Goal: Task Accomplishment & Management: Manage account settings

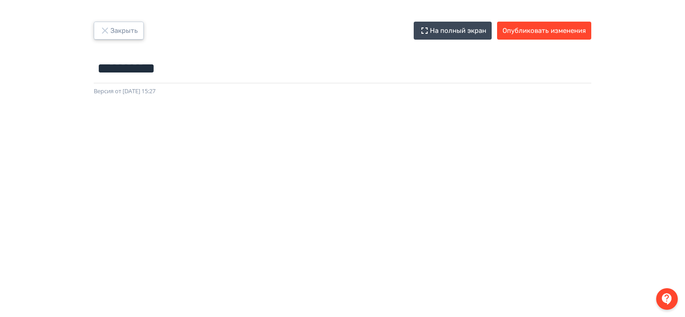
drag, startPoint x: 106, startPoint y: 33, endPoint x: 152, endPoint y: 18, distance: 48.2
click at [106, 33] on icon "button" at bounding box center [105, 30] width 11 height 11
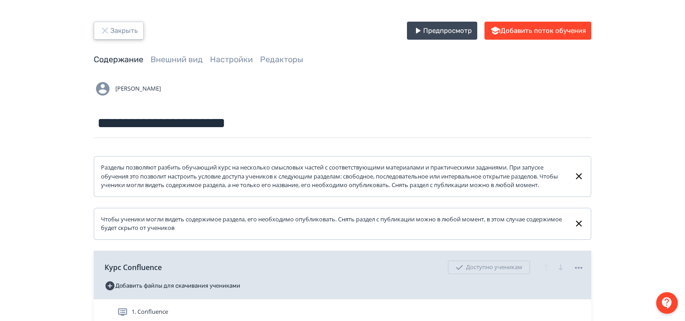
click at [108, 27] on icon "button" at bounding box center [105, 30] width 11 height 11
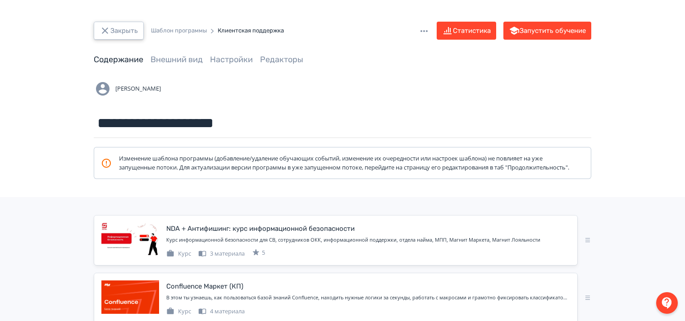
click at [115, 32] on button "Закрыть" at bounding box center [119, 31] width 50 height 18
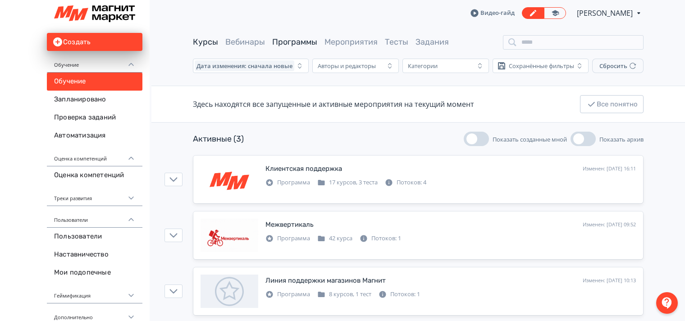
drag, startPoint x: 196, startPoint y: 41, endPoint x: 261, endPoint y: 59, distance: 67.7
click at [197, 41] on link "Курсы" at bounding box center [205, 42] width 25 height 10
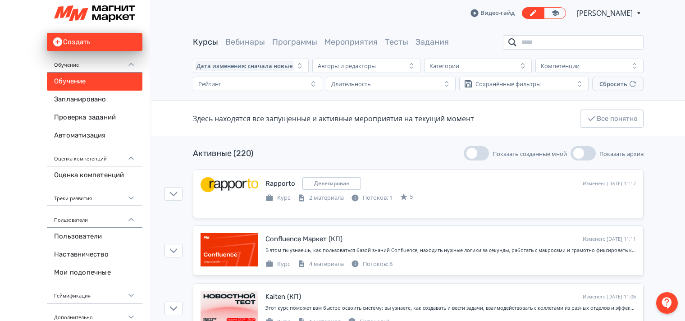
click at [568, 47] on input "search" at bounding box center [573, 42] width 141 height 14
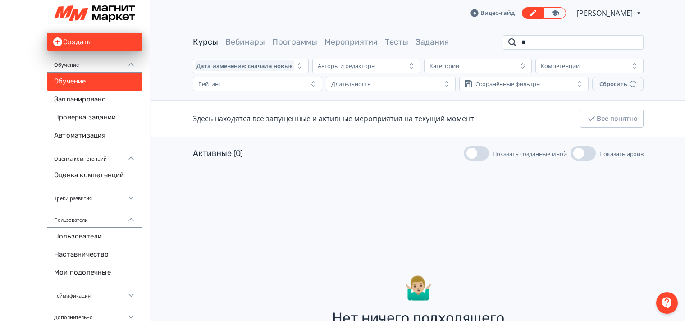
type input "*"
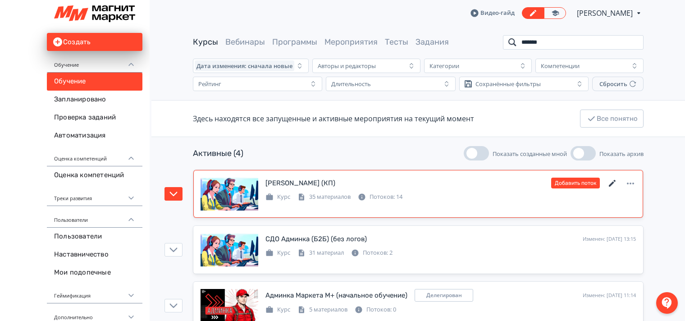
type input "*******"
click at [611, 183] on icon at bounding box center [612, 183] width 7 height 7
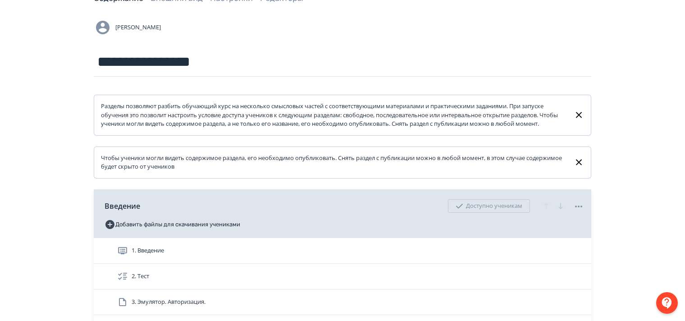
scroll to position [225, 0]
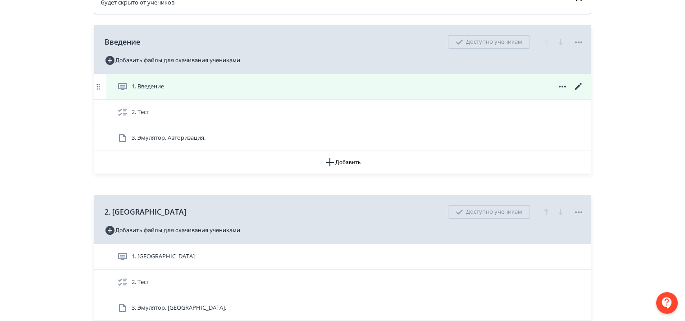
click at [577, 90] on icon at bounding box center [578, 86] width 7 height 7
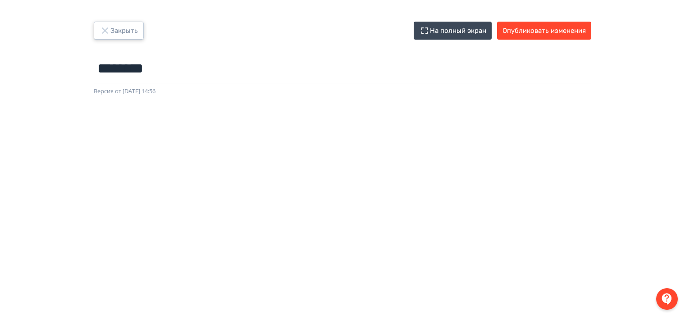
click at [104, 32] on icon "button" at bounding box center [105, 30] width 11 height 11
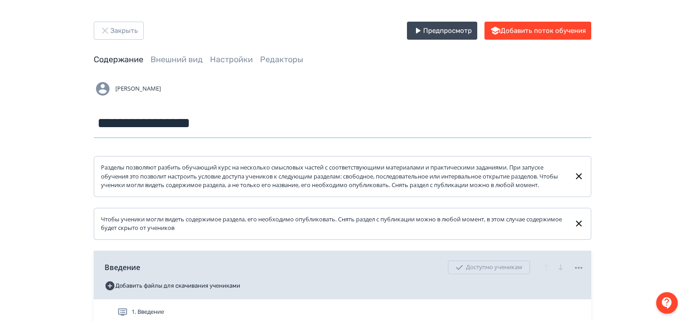
drag, startPoint x: 132, startPoint y: 124, endPoint x: 79, endPoint y: 133, distance: 53.5
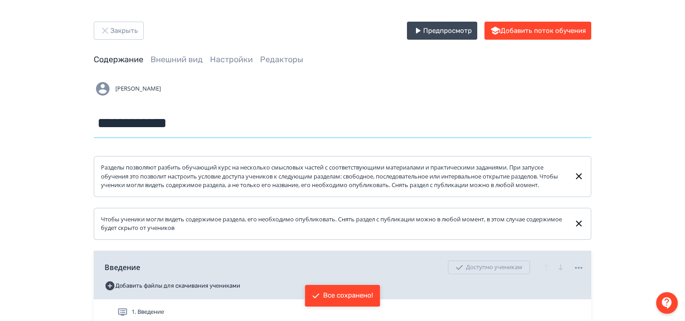
click at [162, 129] on input "**********" at bounding box center [343, 123] width 498 height 29
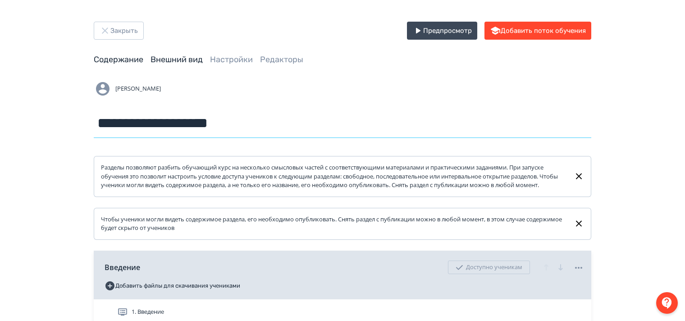
type input "**********"
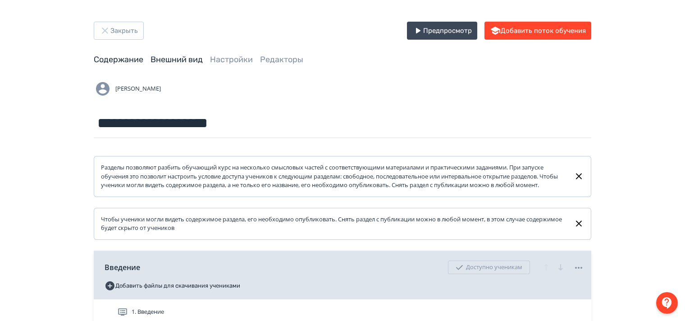
click at [180, 56] on link "Внешний вид" at bounding box center [177, 60] width 52 height 10
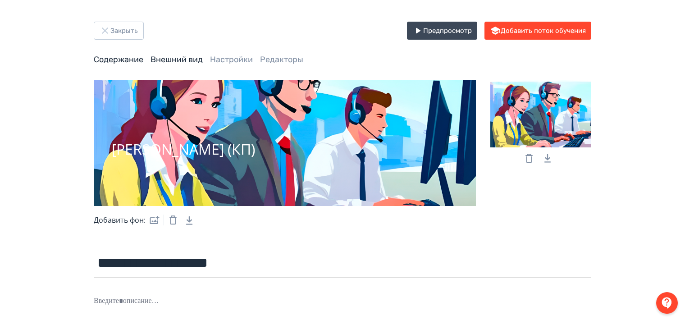
click at [111, 56] on link "Содержание" at bounding box center [119, 60] width 50 height 10
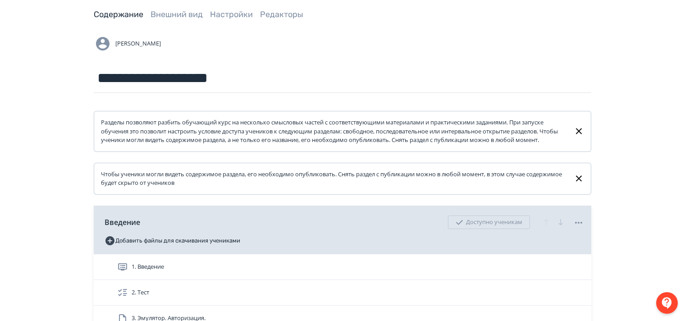
scroll to position [135, 0]
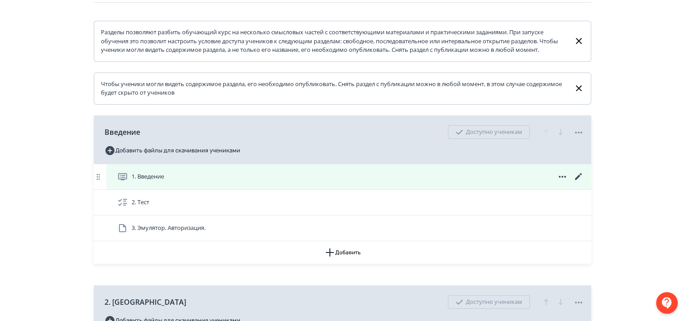
click at [579, 182] on icon at bounding box center [579, 176] width 11 height 11
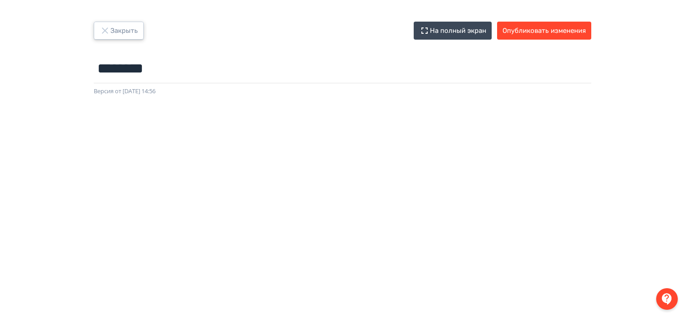
click at [104, 34] on icon "button" at bounding box center [105, 30] width 11 height 11
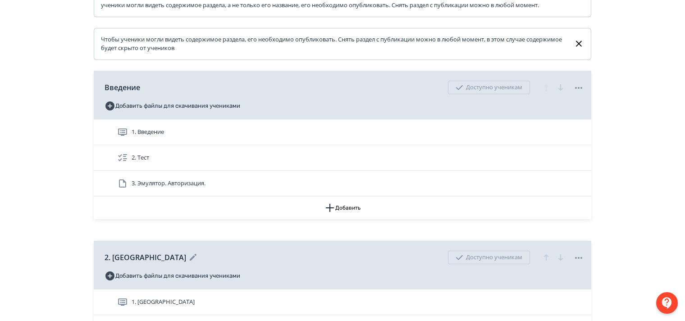
scroll to position [180, 0]
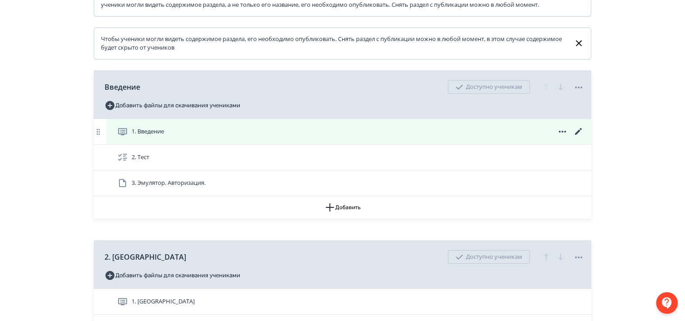
click at [579, 135] on icon at bounding box center [579, 131] width 11 height 11
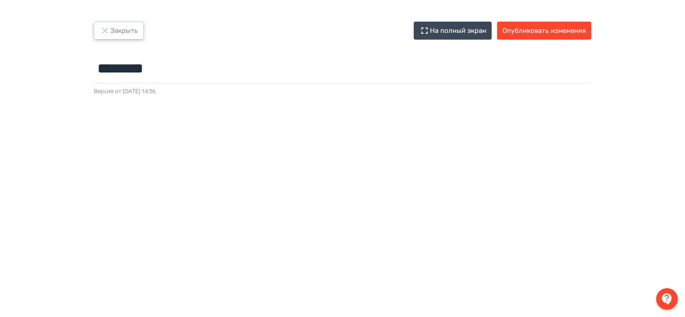
click at [112, 31] on button "Закрыть" at bounding box center [119, 31] width 50 height 18
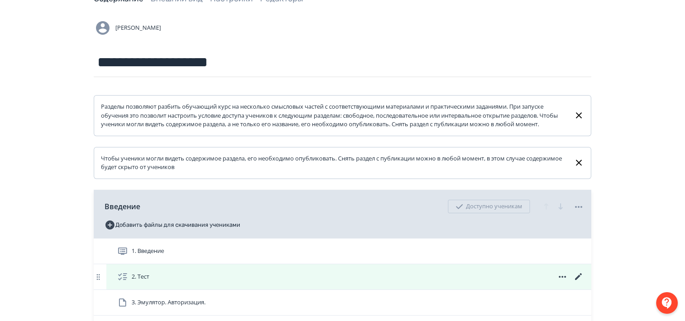
scroll to position [135, 0]
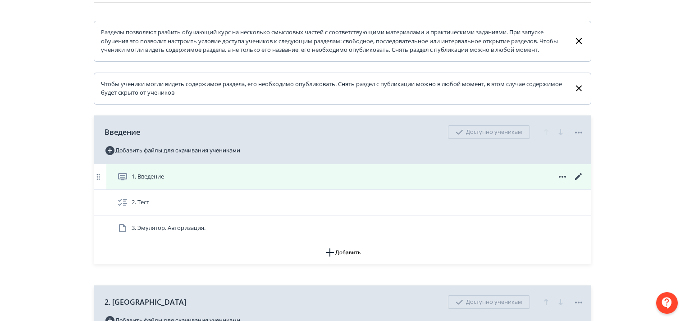
click at [579, 182] on icon at bounding box center [579, 176] width 11 height 11
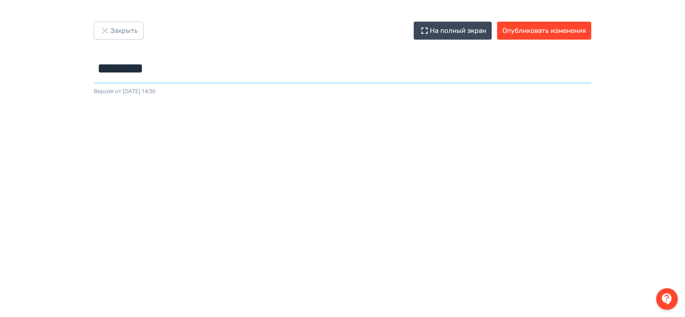
drag, startPoint x: 101, startPoint y: 63, endPoint x: 187, endPoint y: 98, distance: 93.0
click at [187, 98] on div "Закрыть На полный экран Опубликовать изменения ******** Название задания... Вер…" at bounding box center [342, 159] width 685 height 274
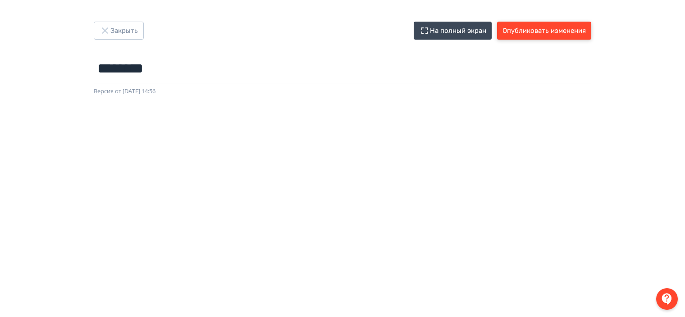
click at [541, 32] on button "Опубликовать изменения" at bounding box center [544, 31] width 94 height 18
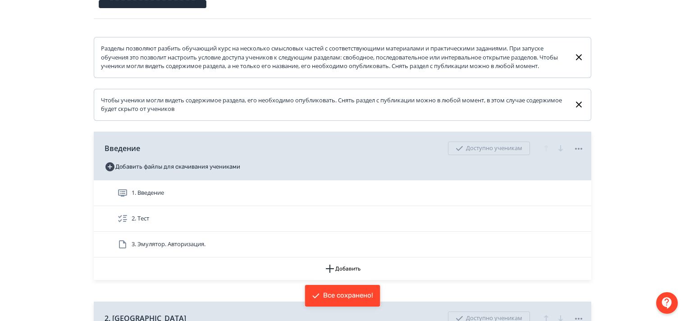
scroll to position [135, 0]
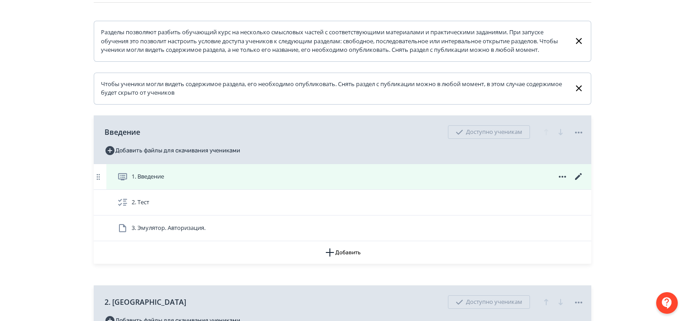
click at [579, 182] on icon at bounding box center [579, 176] width 11 height 11
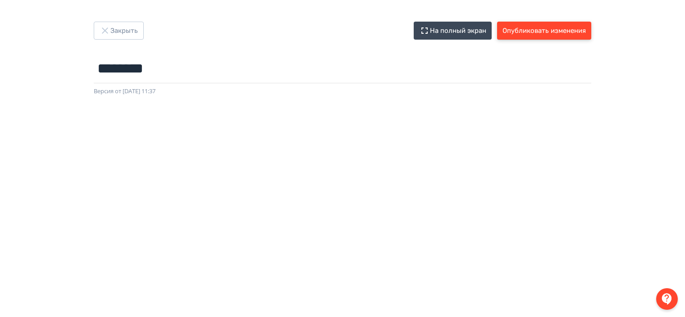
click at [527, 31] on button "Опубликовать изменения" at bounding box center [544, 31] width 94 height 18
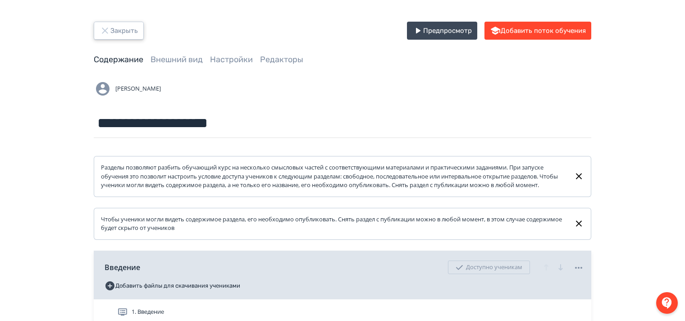
click at [111, 32] on button "Закрыть" at bounding box center [119, 31] width 50 height 18
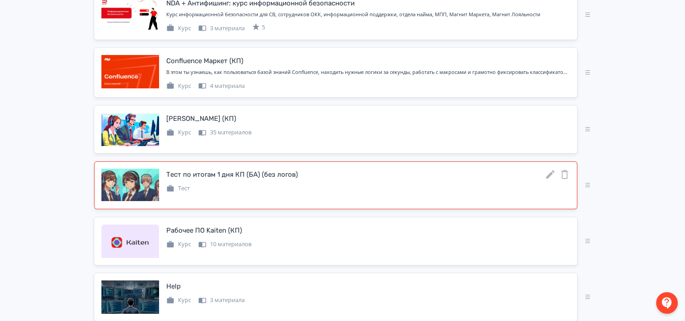
scroll to position [180, 0]
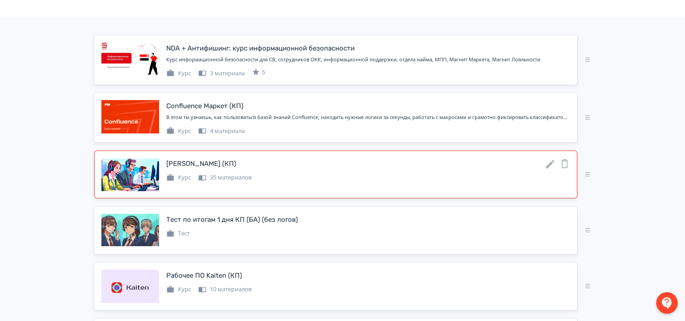
click at [549, 169] on icon at bounding box center [551, 164] width 9 height 9
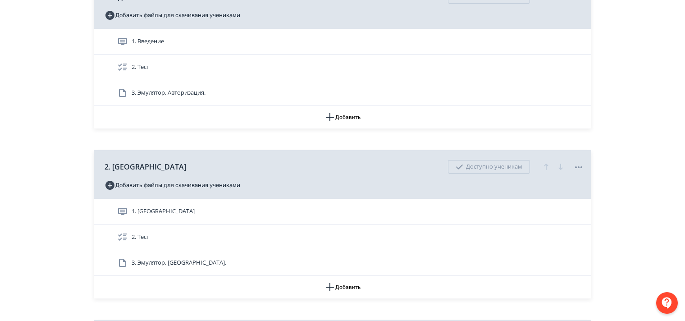
scroll to position [361, 0]
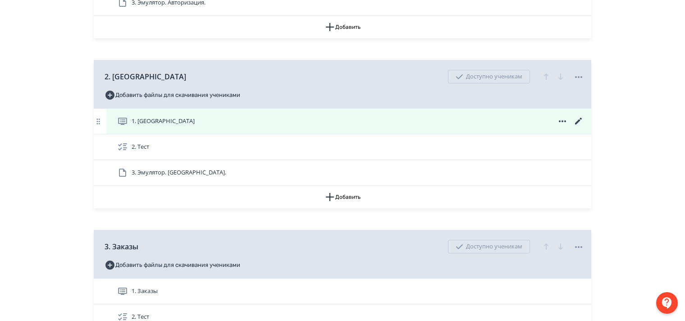
click at [576, 127] on icon at bounding box center [579, 121] width 11 height 11
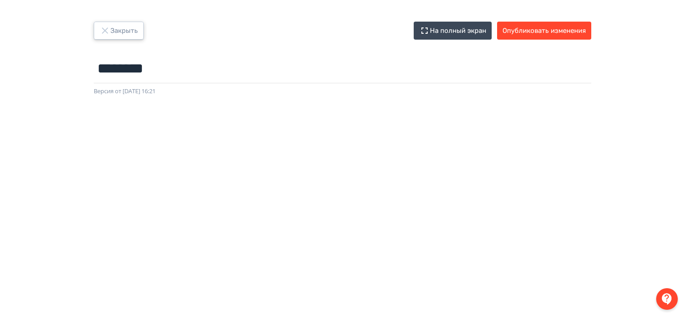
click at [105, 34] on icon "button" at bounding box center [105, 30] width 11 height 11
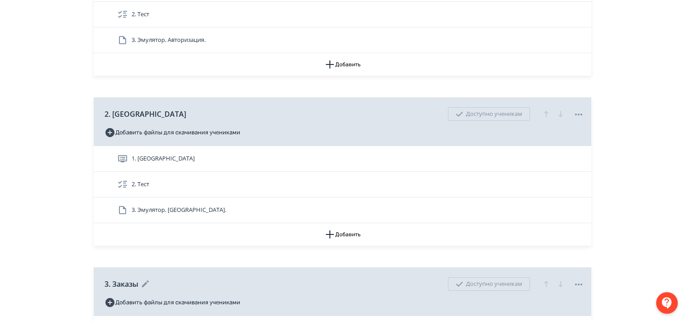
scroll to position [406, 0]
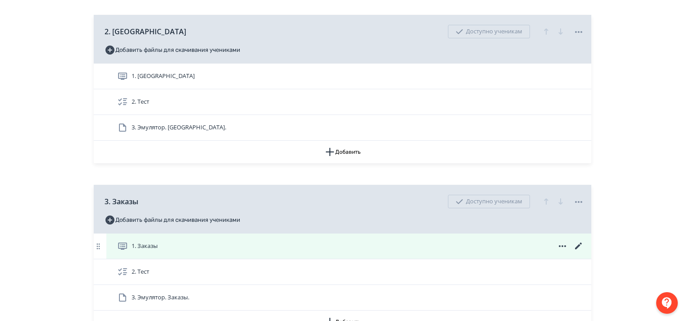
click at [579, 249] on icon at bounding box center [578, 246] width 7 height 7
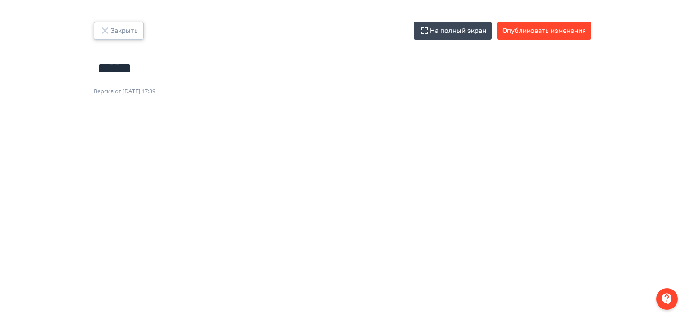
click at [113, 32] on button "Закрыть" at bounding box center [119, 31] width 50 height 18
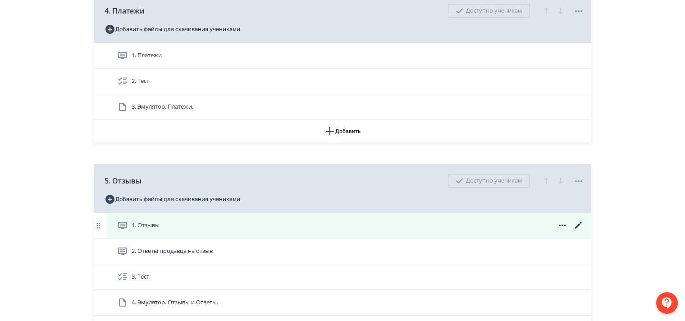
scroll to position [631, 0]
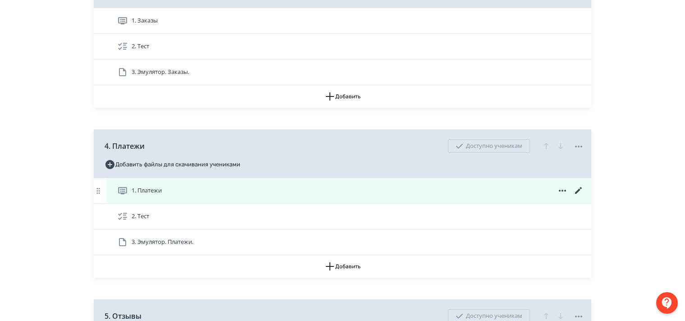
click at [579, 195] on icon at bounding box center [579, 190] width 11 height 11
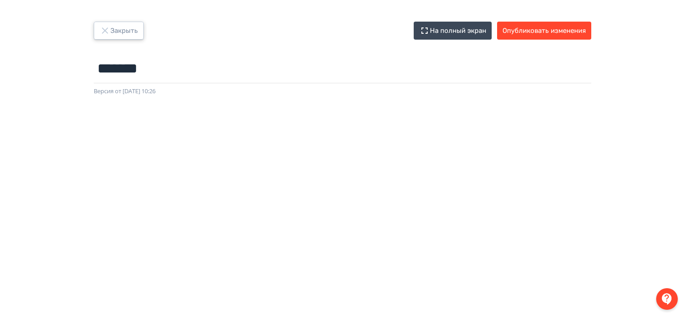
click at [125, 33] on button "Закрыть" at bounding box center [119, 31] width 50 height 18
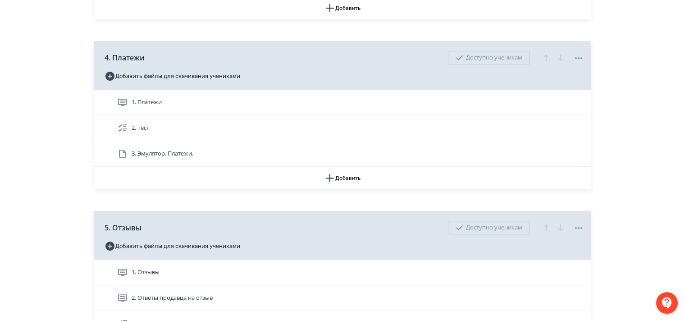
scroll to position [721, 0]
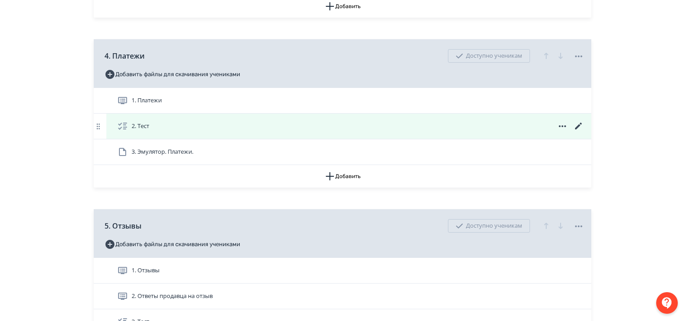
click at [578, 132] on icon at bounding box center [579, 126] width 11 height 11
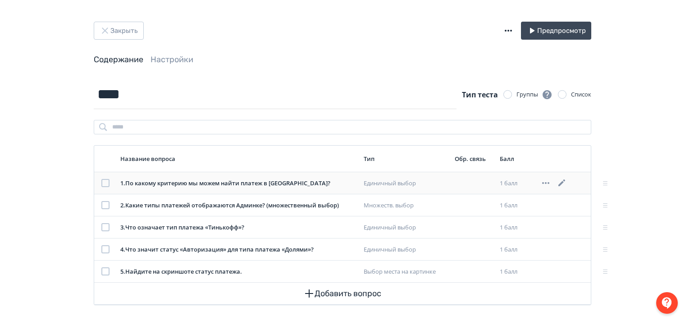
click at [563, 180] on icon at bounding box center [562, 183] width 11 height 11
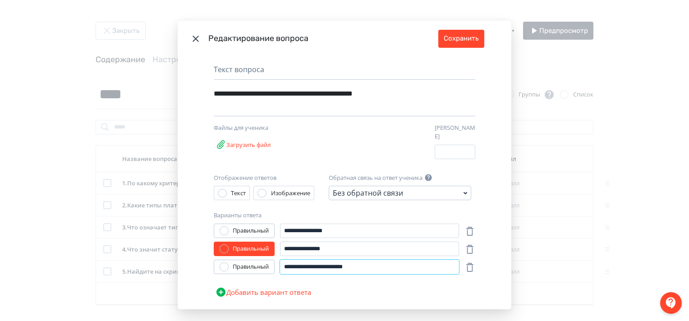
drag, startPoint x: 343, startPoint y: 262, endPoint x: 393, endPoint y: 269, distance: 50.6
click at [393, 269] on input "**********" at bounding box center [369, 267] width 179 height 14
type input "**********"
click at [459, 40] on button "Сохранить" at bounding box center [461, 39] width 46 height 18
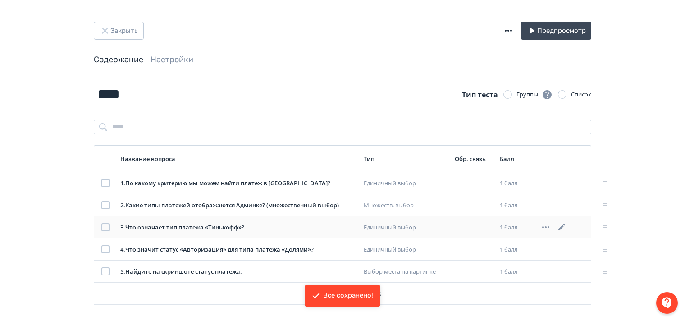
click at [564, 227] on icon at bounding box center [562, 227] width 11 height 11
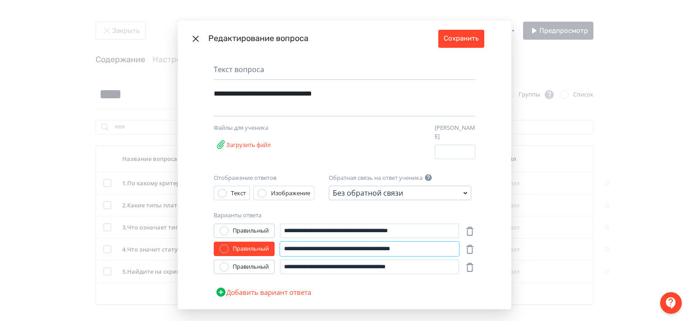
click at [372, 245] on input "**********" at bounding box center [369, 249] width 179 height 14
drag, startPoint x: 372, startPoint y: 245, endPoint x: 391, endPoint y: 247, distance: 19.4
click at [391, 247] on input "**********" at bounding box center [369, 249] width 179 height 14
click at [368, 244] on input "**********" at bounding box center [369, 249] width 179 height 14
click at [372, 244] on input "**********" at bounding box center [369, 249] width 179 height 14
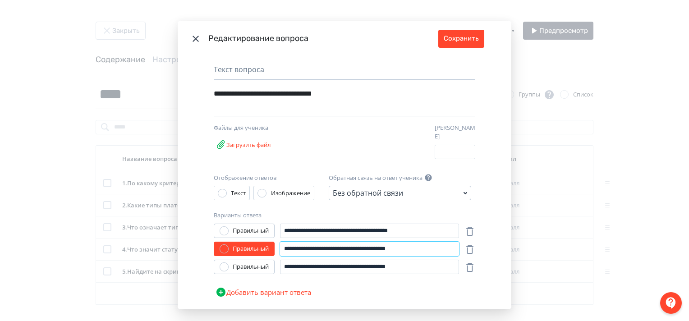
click at [404, 242] on input "**********" at bounding box center [369, 249] width 179 height 14
click at [406, 244] on input "**********" at bounding box center [369, 249] width 179 height 14
type input "**********"
click at [460, 35] on button "Сохранить" at bounding box center [461, 39] width 46 height 18
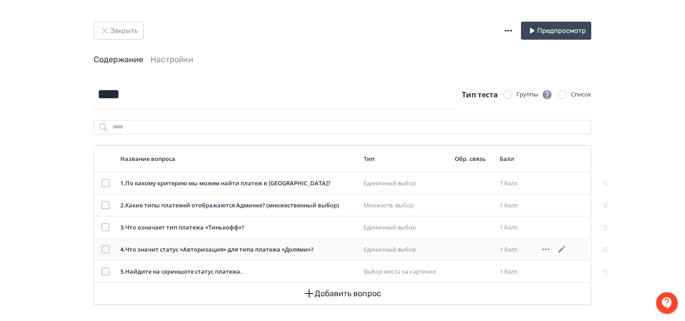
click at [565, 244] on icon at bounding box center [562, 249] width 11 height 11
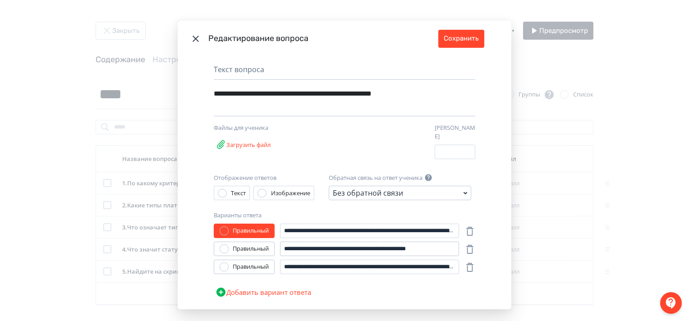
scroll to position [20, 0]
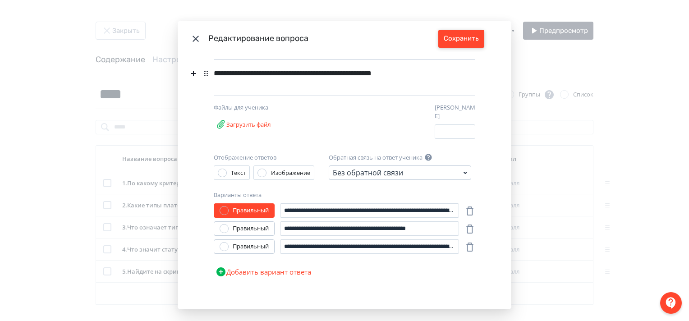
click at [460, 40] on button "Сохранить" at bounding box center [461, 39] width 46 height 18
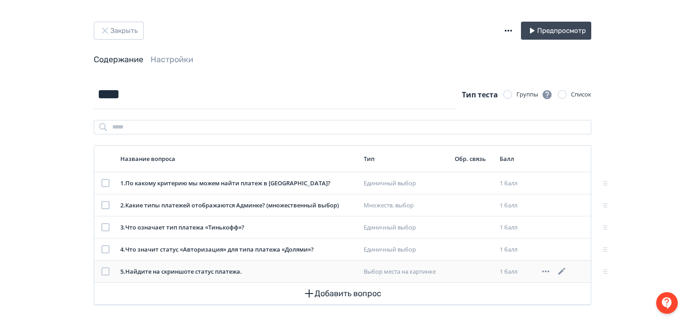
click at [561, 271] on icon at bounding box center [562, 271] width 11 height 11
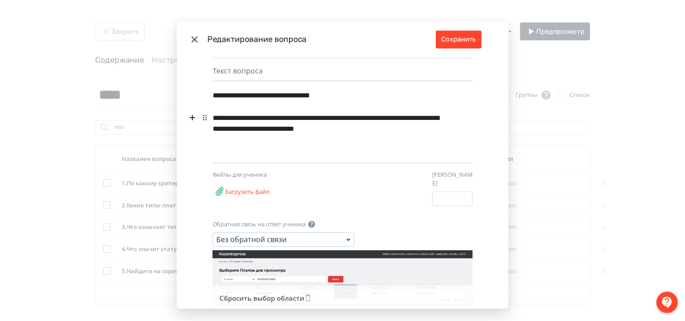
scroll to position [81, 0]
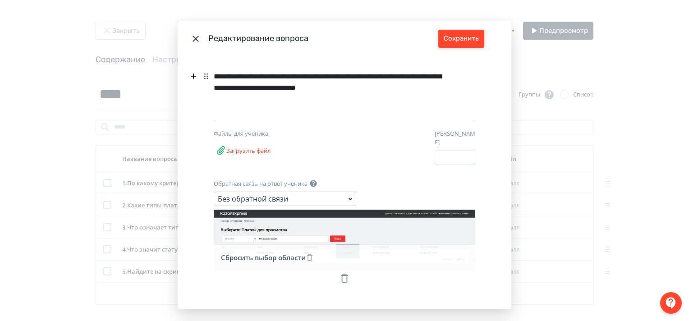
drag, startPoint x: 455, startPoint y: 41, endPoint x: 456, endPoint y: 34, distance: 7.3
click at [454, 40] on button "Сохранить" at bounding box center [461, 39] width 46 height 18
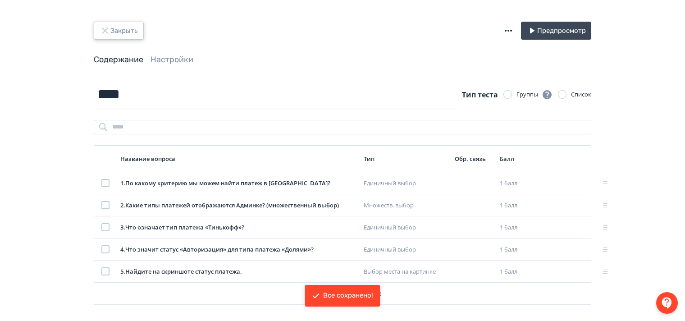
click at [107, 27] on icon "button" at bounding box center [105, 30] width 11 height 11
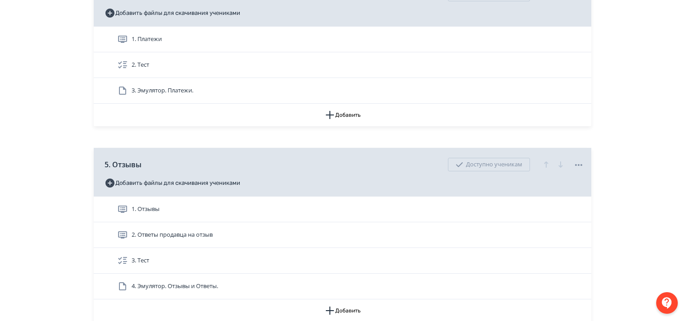
scroll to position [812, 0]
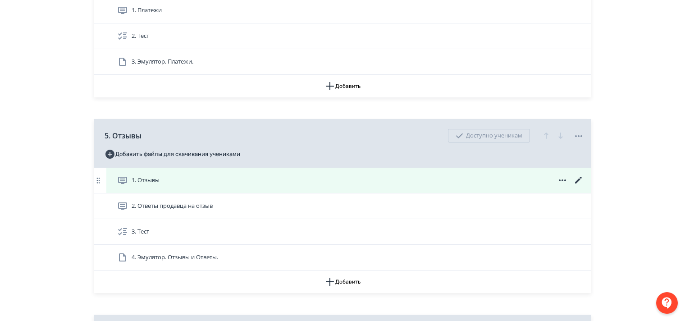
click at [577, 184] on icon at bounding box center [578, 180] width 7 height 7
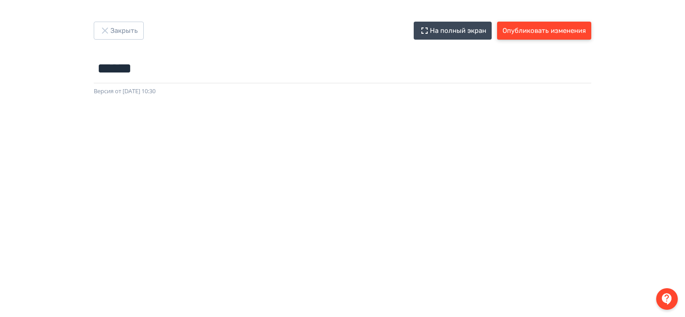
click at [550, 29] on button "Опубликовать изменения" at bounding box center [544, 31] width 94 height 18
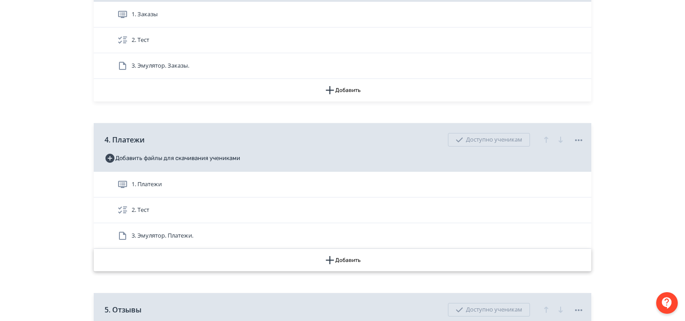
scroll to position [721, 0]
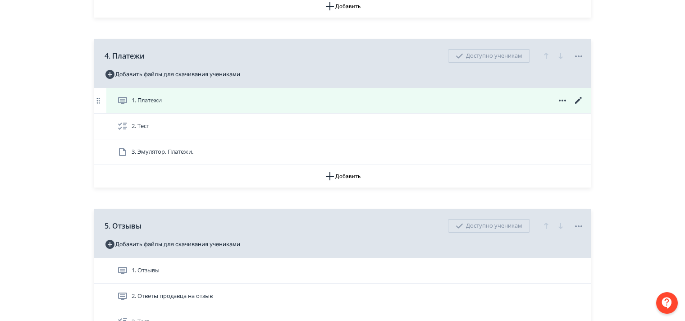
click at [581, 104] on icon at bounding box center [578, 100] width 7 height 7
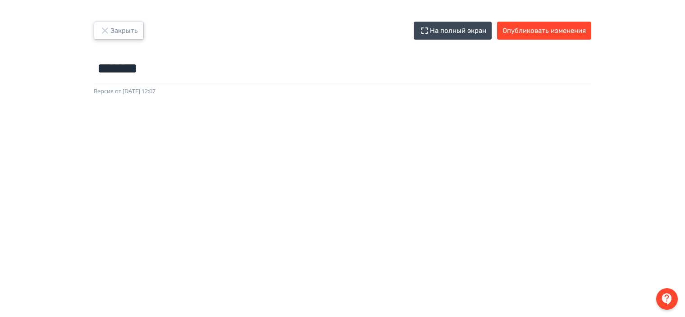
drag, startPoint x: 106, startPoint y: 32, endPoint x: 101, endPoint y: 33, distance: 4.6
click at [106, 32] on icon "button" at bounding box center [105, 30] width 11 height 11
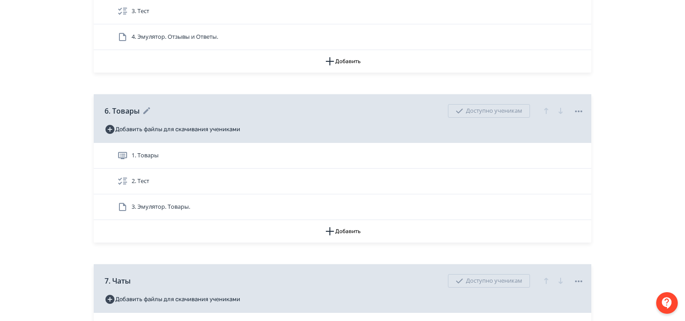
scroll to position [1037, 0]
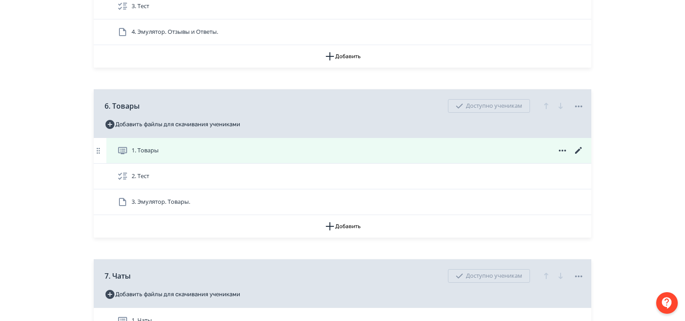
click at [574, 156] on icon at bounding box center [579, 150] width 11 height 11
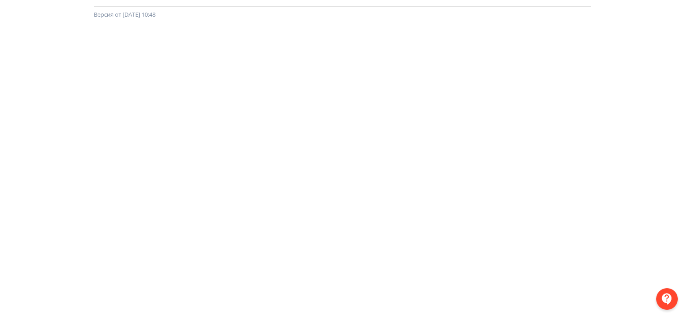
scroll to position [135, 0]
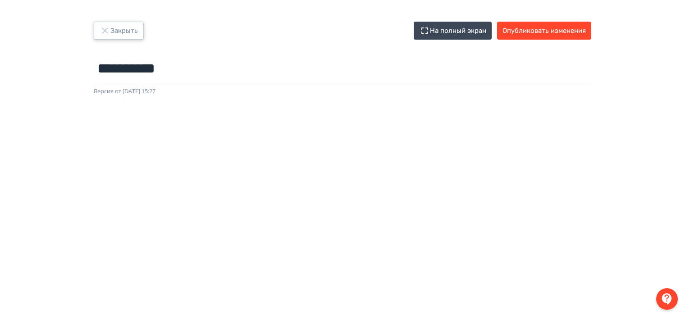
click at [106, 30] on icon "button" at bounding box center [105, 30] width 11 height 11
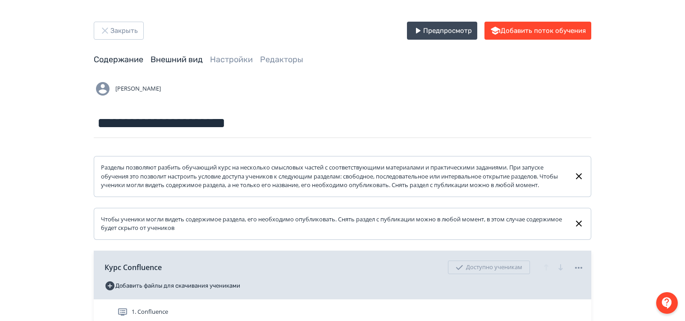
click at [183, 61] on link "Внешний вид" at bounding box center [177, 60] width 52 height 10
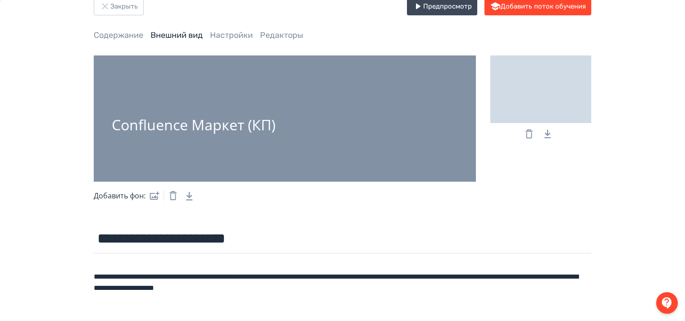
scroll to position [45, 0]
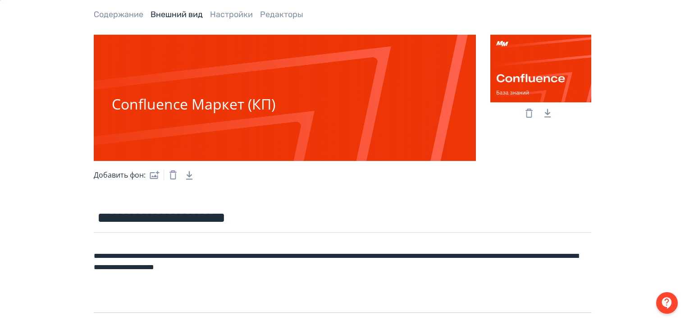
click at [227, 92] on div at bounding box center [194, 88] width 164 height 9
click at [225, 109] on div "Confluence Маркет (КП)" at bounding box center [194, 104] width 164 height 16
click at [189, 179] on icon "Download Link" at bounding box center [190, 176] width 22 height 22
click at [302, 132] on div "Confluence Маркет (КП)" at bounding box center [285, 98] width 382 height 126
click at [154, 176] on label at bounding box center [153, 175] width 14 height 18
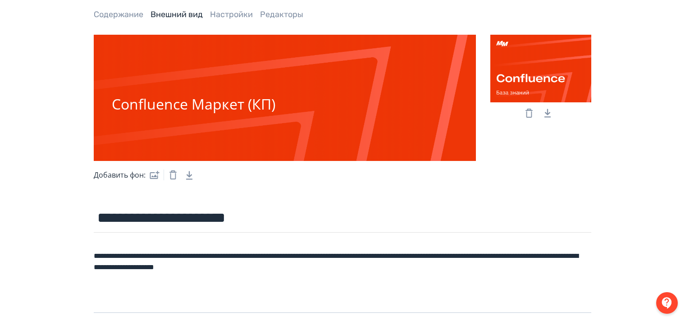
click at [0, 0] on input "file" at bounding box center [0, 0] width 0 height 0
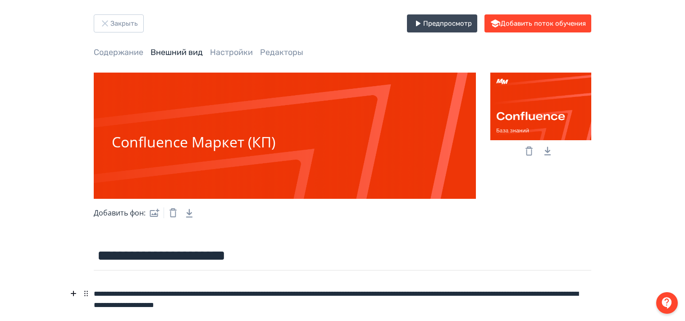
scroll to position [0, 0]
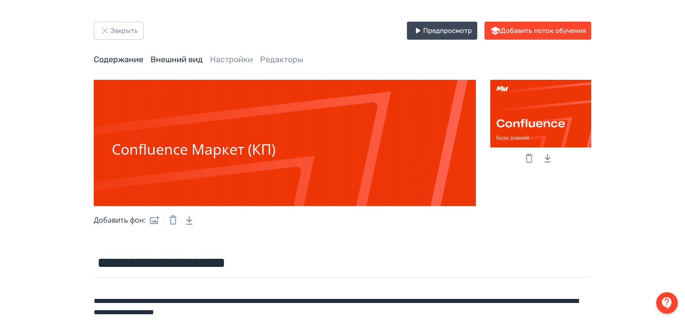
click at [114, 57] on link "Содержание" at bounding box center [119, 60] width 50 height 10
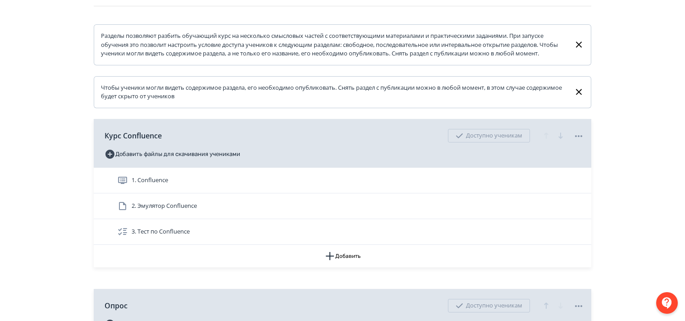
scroll to position [135, 0]
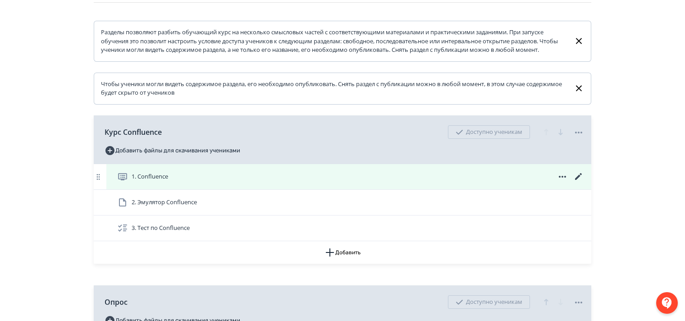
click at [577, 182] on icon at bounding box center [579, 176] width 11 height 11
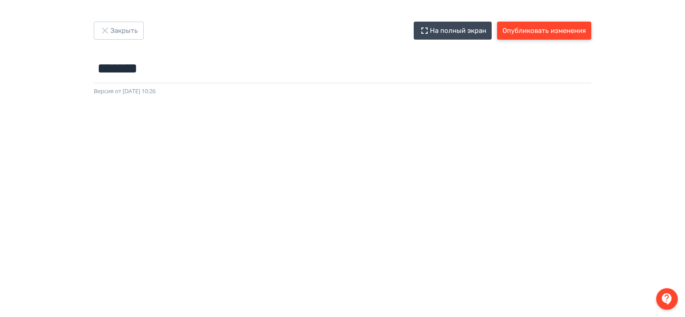
click at [548, 30] on button "Опубликовать изменения" at bounding box center [544, 31] width 94 height 18
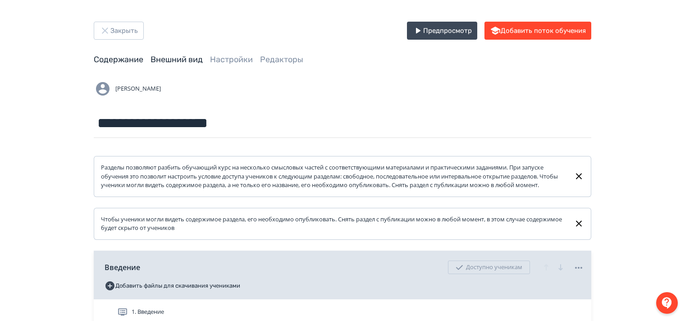
click at [177, 58] on link "Внешний вид" at bounding box center [177, 60] width 52 height 10
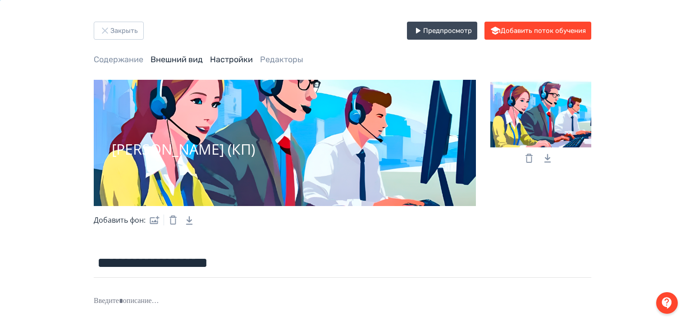
click at [238, 59] on link "Настройки" at bounding box center [231, 60] width 43 height 10
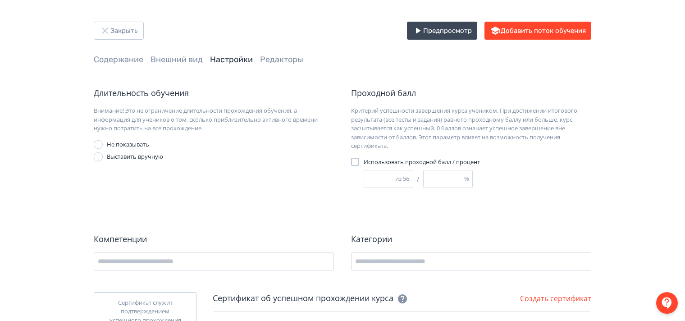
click at [358, 158] on div at bounding box center [355, 162] width 8 height 8
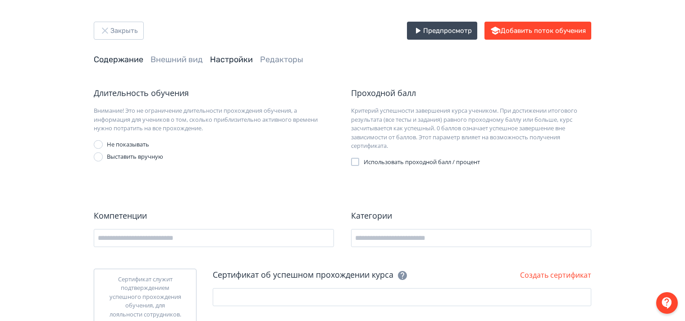
click at [110, 62] on link "Содержание" at bounding box center [119, 60] width 50 height 10
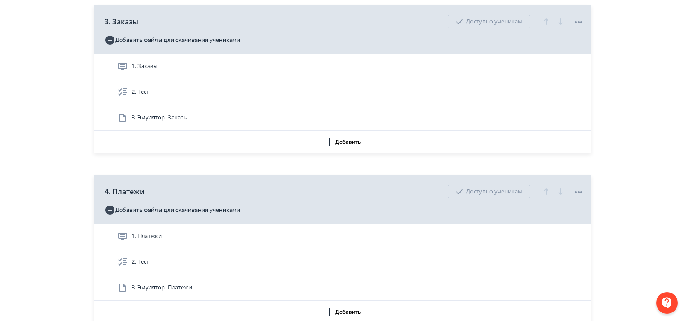
scroll to position [676, 0]
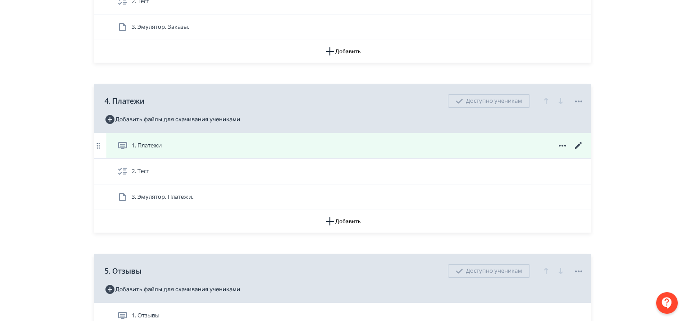
click at [579, 151] on icon at bounding box center [579, 145] width 11 height 11
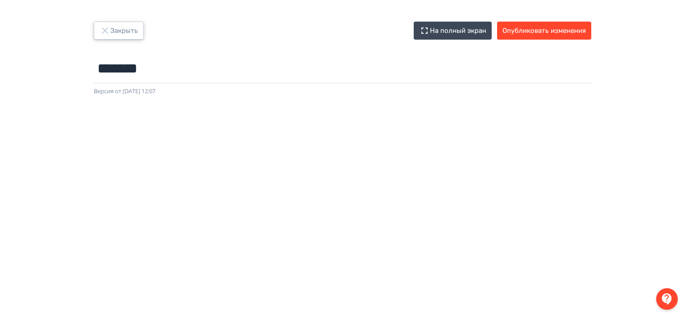
click at [113, 29] on button "Закрыть" at bounding box center [119, 31] width 50 height 18
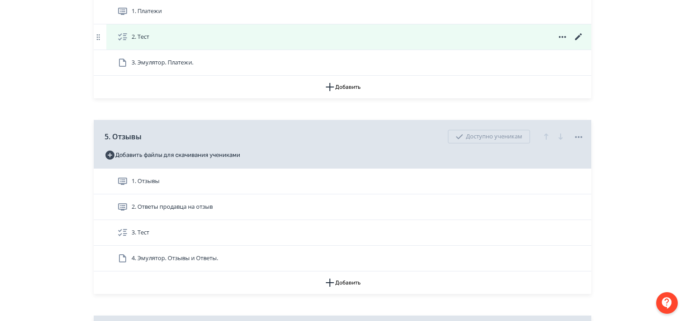
scroll to position [812, 0]
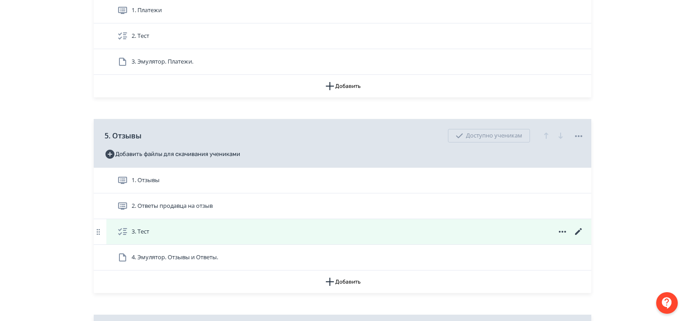
click at [577, 237] on icon at bounding box center [579, 231] width 11 height 11
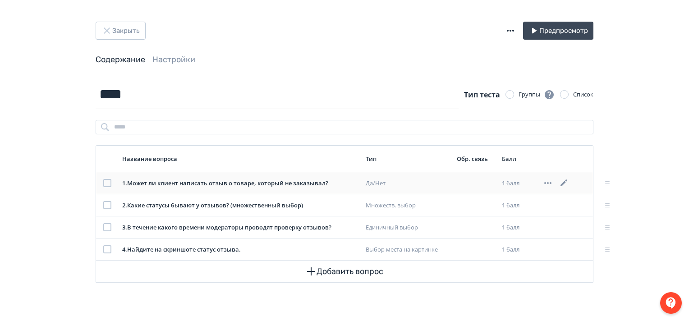
click at [565, 181] on icon at bounding box center [564, 183] width 11 height 11
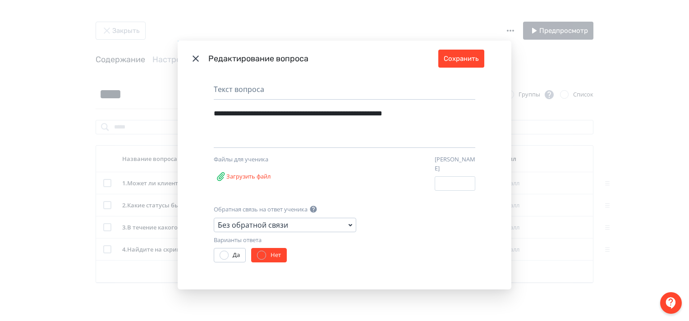
click at [350, 221] on icon "Modal" at bounding box center [350, 225] width 11 height 11
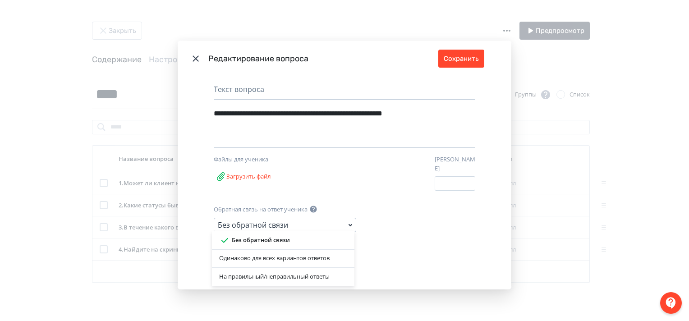
click at [325, 258] on div "Одинаково для всех вариантов ответов" at bounding box center [283, 258] width 128 height 9
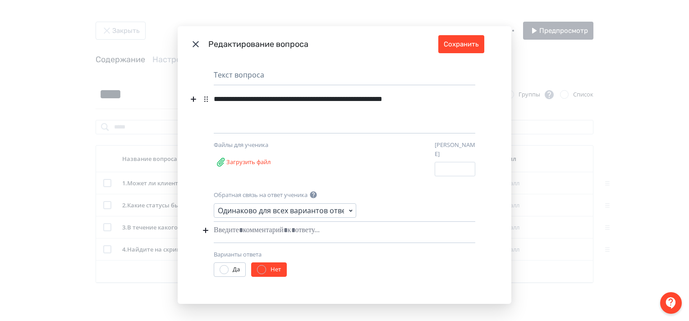
click at [279, 229] on div "Modal" at bounding box center [331, 230] width 234 height 17
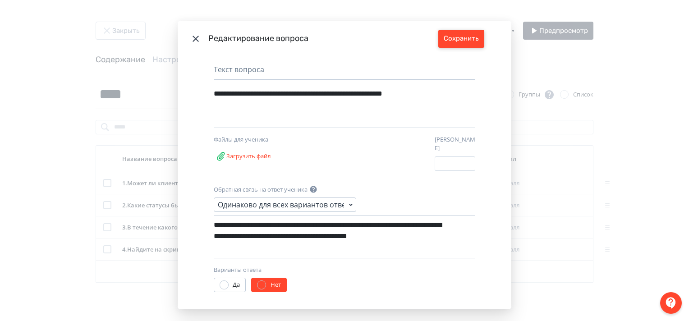
click at [455, 40] on button "Сохранить" at bounding box center [461, 39] width 46 height 18
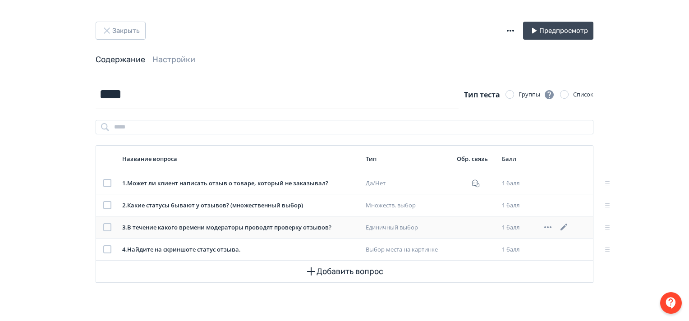
click at [565, 226] on icon at bounding box center [563, 227] width 7 height 7
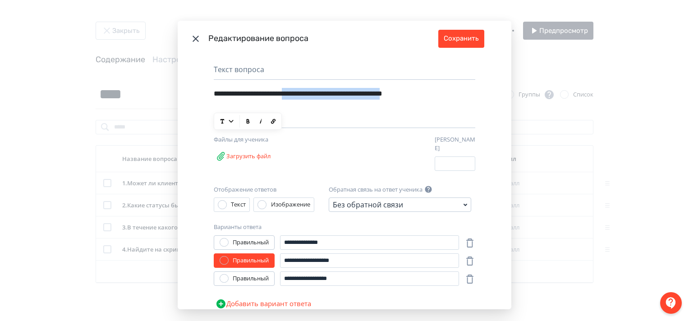
drag, startPoint x: 308, startPoint y: 94, endPoint x: 240, endPoint y: 104, distance: 69.3
click at [240, 104] on div "**********" at bounding box center [329, 99] width 230 height 29
copy div "**********"
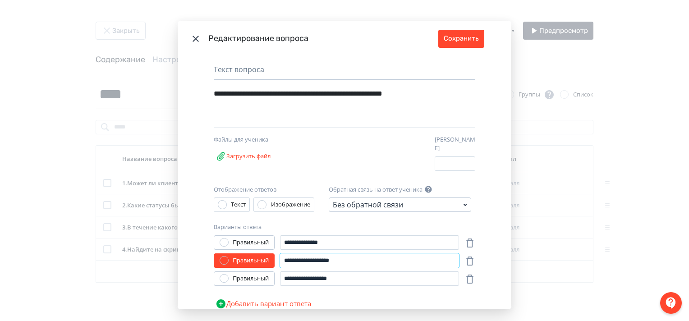
drag, startPoint x: 351, startPoint y: 257, endPoint x: 271, endPoint y: 248, distance: 80.8
click at [271, 253] on div "**********" at bounding box center [336, 260] width 245 height 14
click at [195, 36] on icon "Modal" at bounding box center [196, 39] width 6 height 6
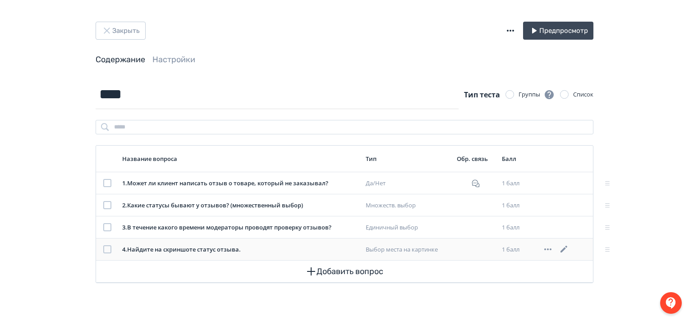
click at [562, 249] on icon at bounding box center [564, 249] width 11 height 11
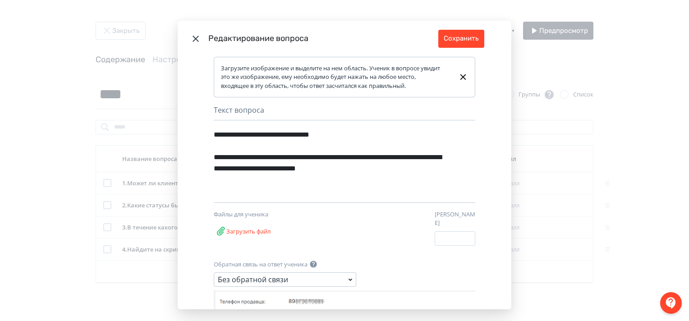
click at [191, 38] on icon "Modal" at bounding box center [195, 38] width 11 height 11
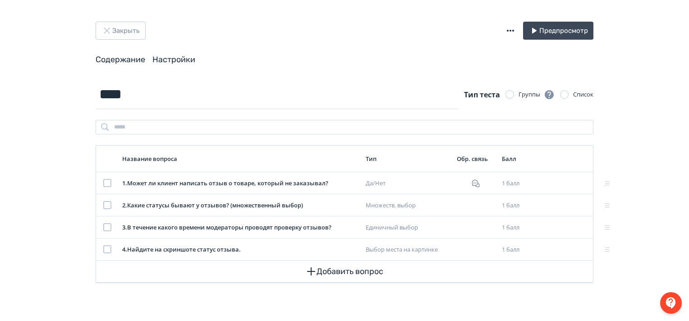
click at [187, 55] on span "Настройки" at bounding box center [173, 59] width 43 height 11
click at [184, 59] on link "Настройки" at bounding box center [173, 60] width 43 height 10
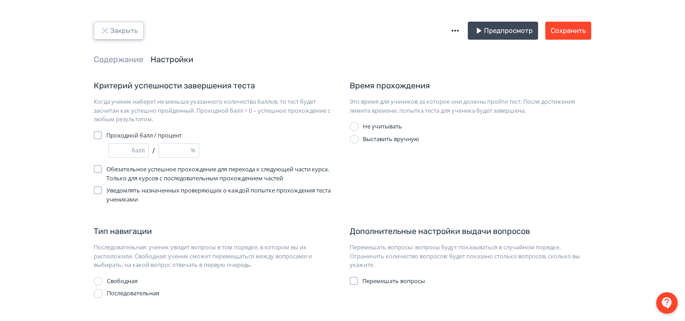
click at [111, 34] on button "Закрыть" at bounding box center [119, 31] width 50 height 18
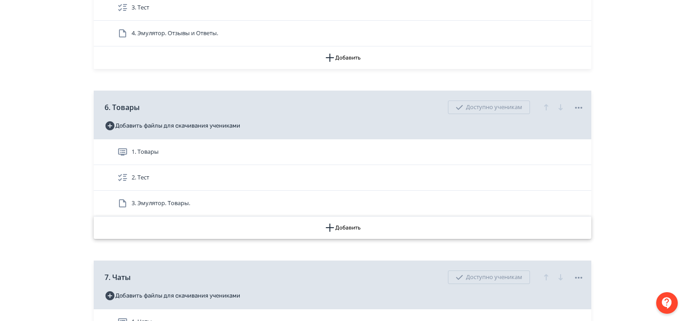
scroll to position [1037, 0]
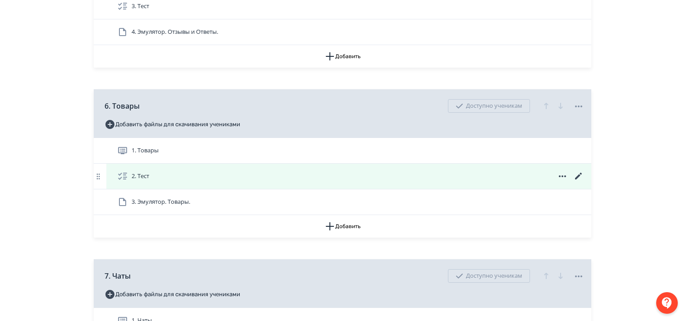
click at [575, 182] on icon at bounding box center [579, 176] width 11 height 11
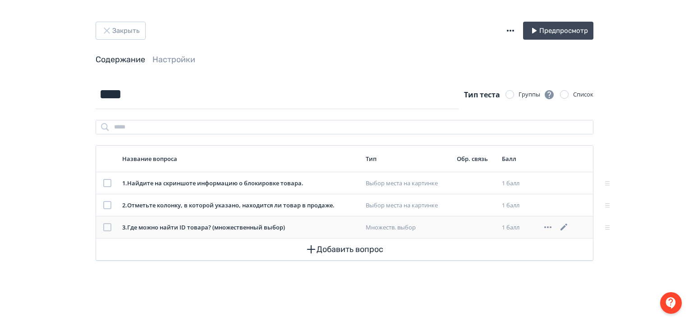
click at [565, 225] on icon at bounding box center [564, 227] width 11 height 11
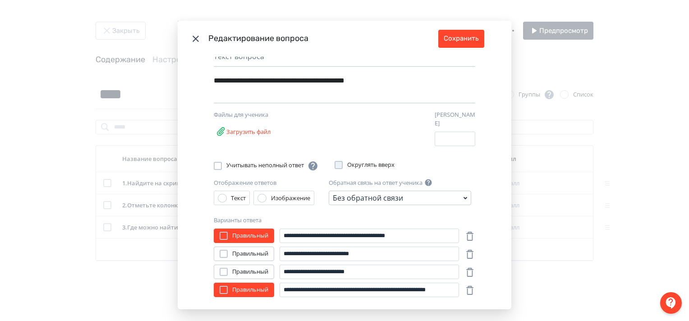
scroll to position [88, 0]
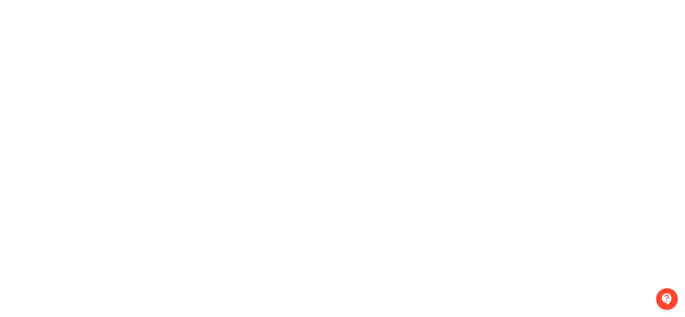
scroll to position [202, 0]
